Goal: Information Seeking & Learning: Understand process/instructions

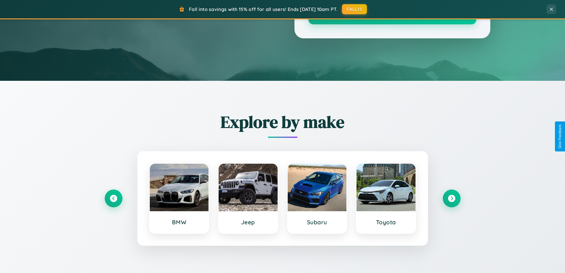
scroll to position [1142, 0]
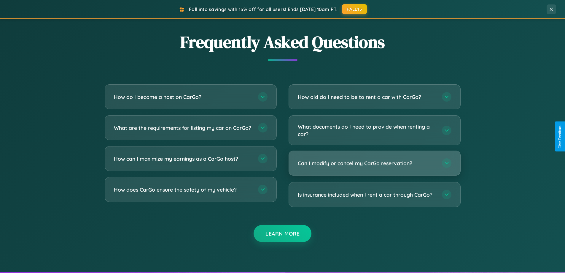
click at [375, 164] on h3 "Can I modify or cancel my CarGo reservation?" at bounding box center [367, 162] width 138 height 7
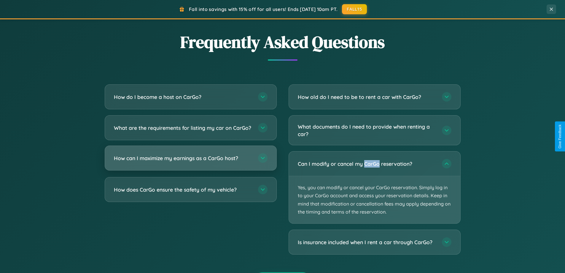
click at [191, 162] on h3 "How can I maximize my earnings as a CarGo host?" at bounding box center [183, 157] width 138 height 7
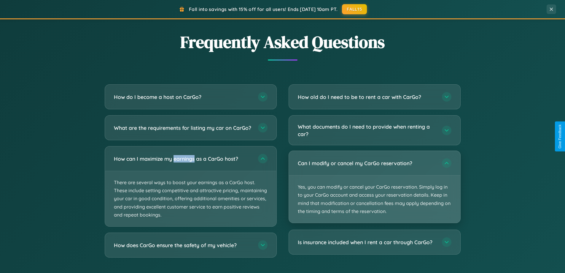
click at [375, 187] on p "Yes, you can modify or cancel your CarGo reservation. Simply log in to your Car…" at bounding box center [375, 198] width 172 height 47
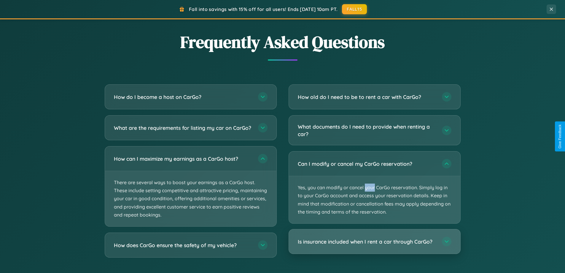
click at [375, 241] on h3 "Is insurance included when I rent a car through CarGo?" at bounding box center [367, 241] width 138 height 7
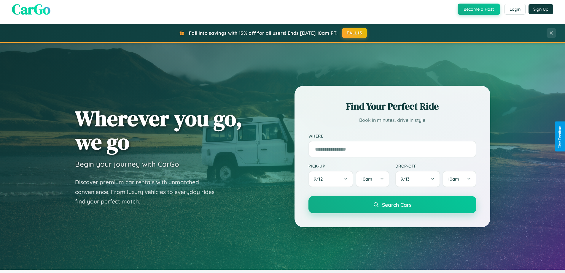
scroll to position [0, 0]
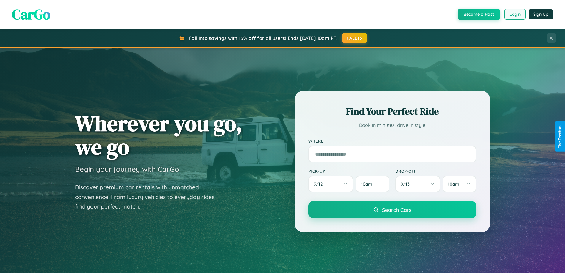
click at [515, 14] on button "Login" at bounding box center [515, 14] width 21 height 11
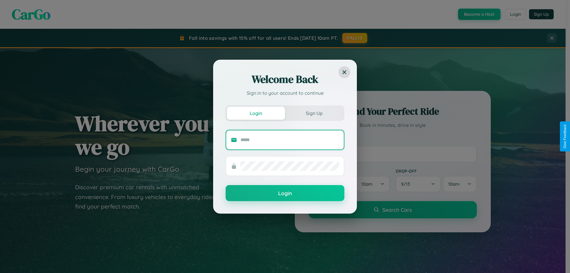
click at [290, 139] on input "text" at bounding box center [289, 139] width 99 height 9
type input "**********"
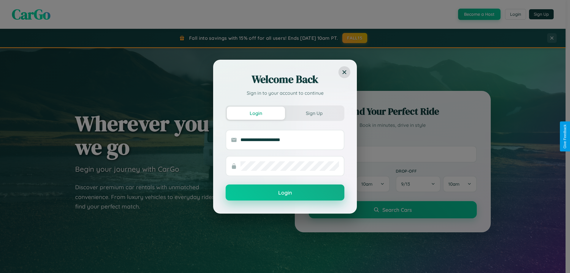
click at [285, 193] on button "Login" at bounding box center [285, 192] width 119 height 16
